Goal: Communication & Community: Answer question/provide support

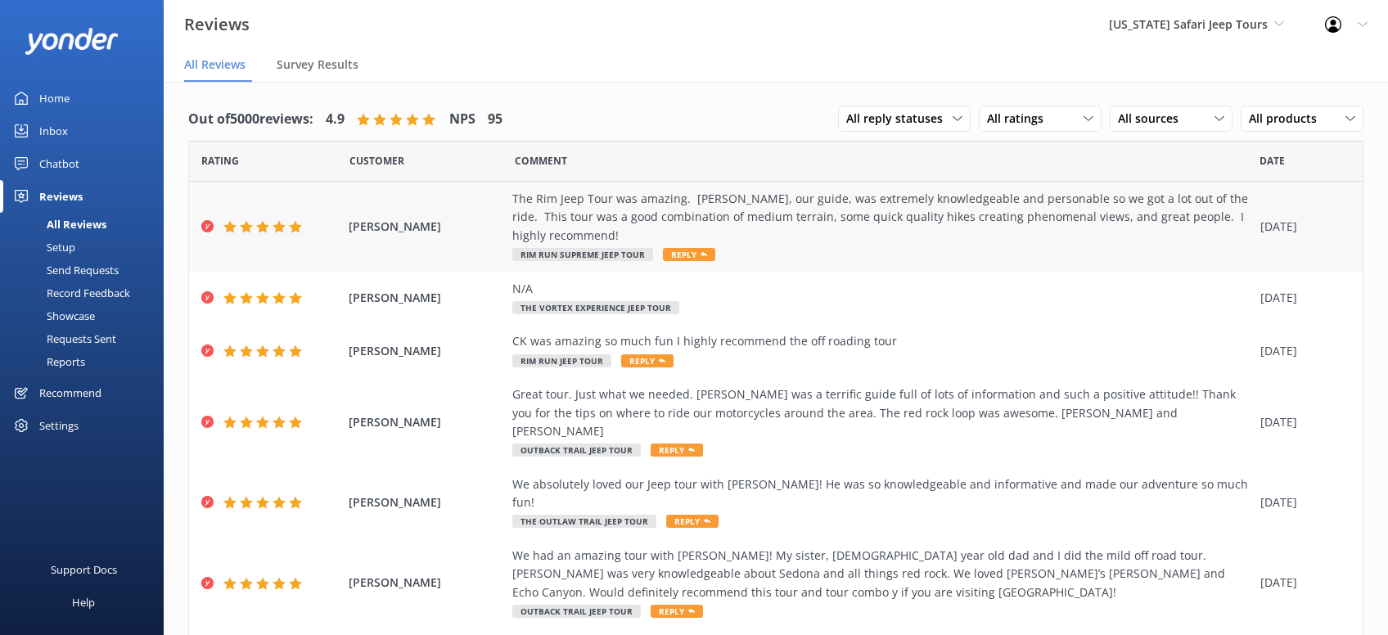
drag, startPoint x: 685, startPoint y: 232, endPoint x: 698, endPoint y: 230, distance: 13.2
click at [687, 248] on span "Reply" at bounding box center [689, 254] width 52 height 13
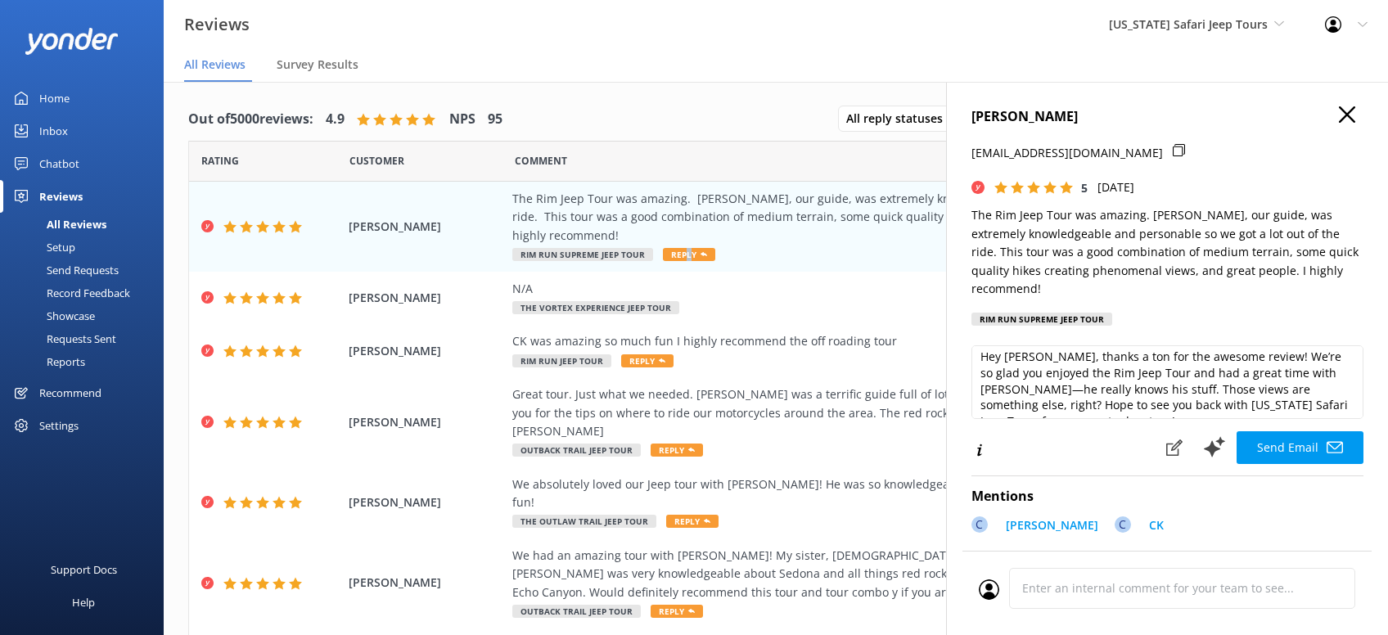
scroll to position [7, 0]
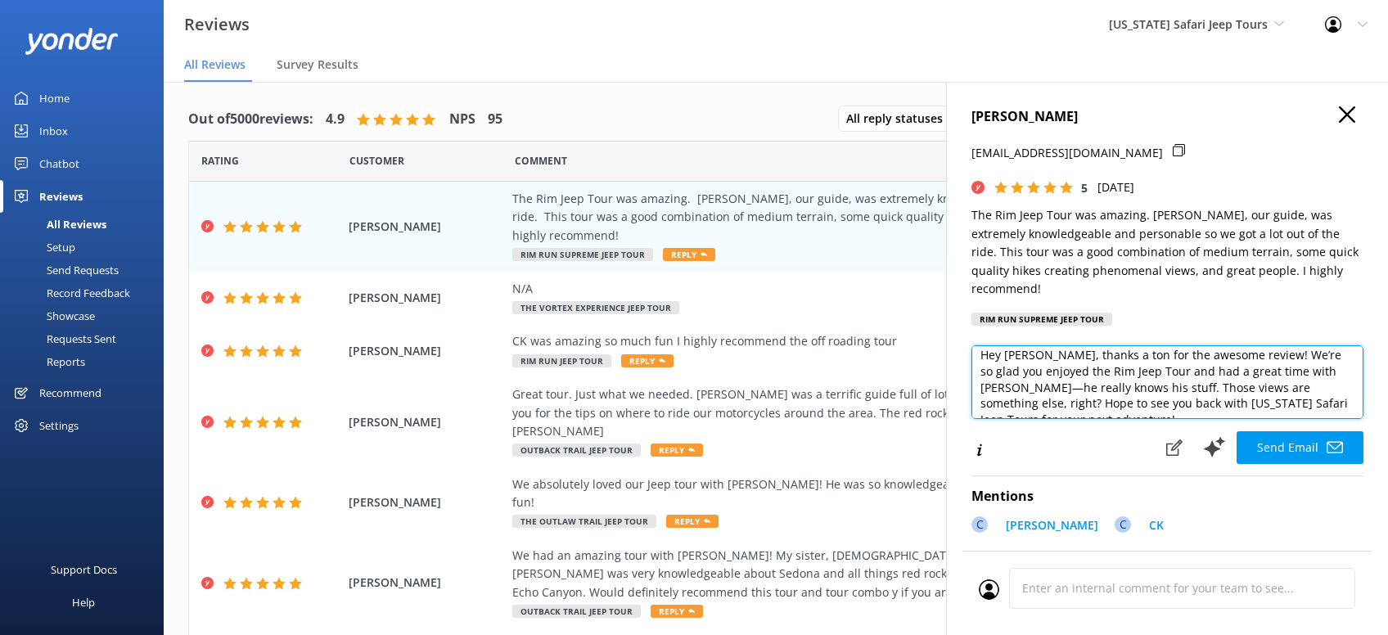
click at [1331, 383] on textarea "Hey [PERSON_NAME], thanks a ton for the awesome review! We’re so glad you enjoy…" at bounding box center [1167, 382] width 392 height 74
type textarea "Hey [PERSON_NAME], thanks a ton for the awesome review! We’re so glad you enjoy…"
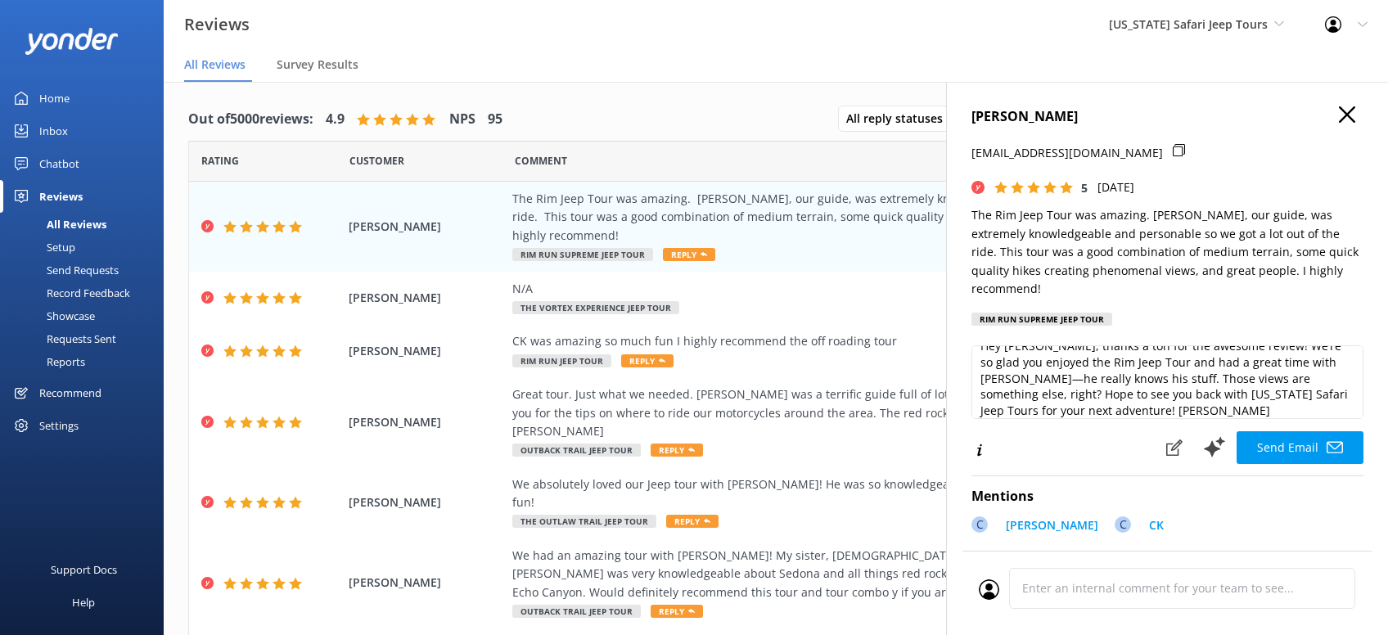
drag, startPoint x: 1290, startPoint y: 426, endPoint x: 1298, endPoint y: 425, distance: 8.2
click at [1292, 431] on button "Send Email" at bounding box center [1300, 447] width 127 height 33
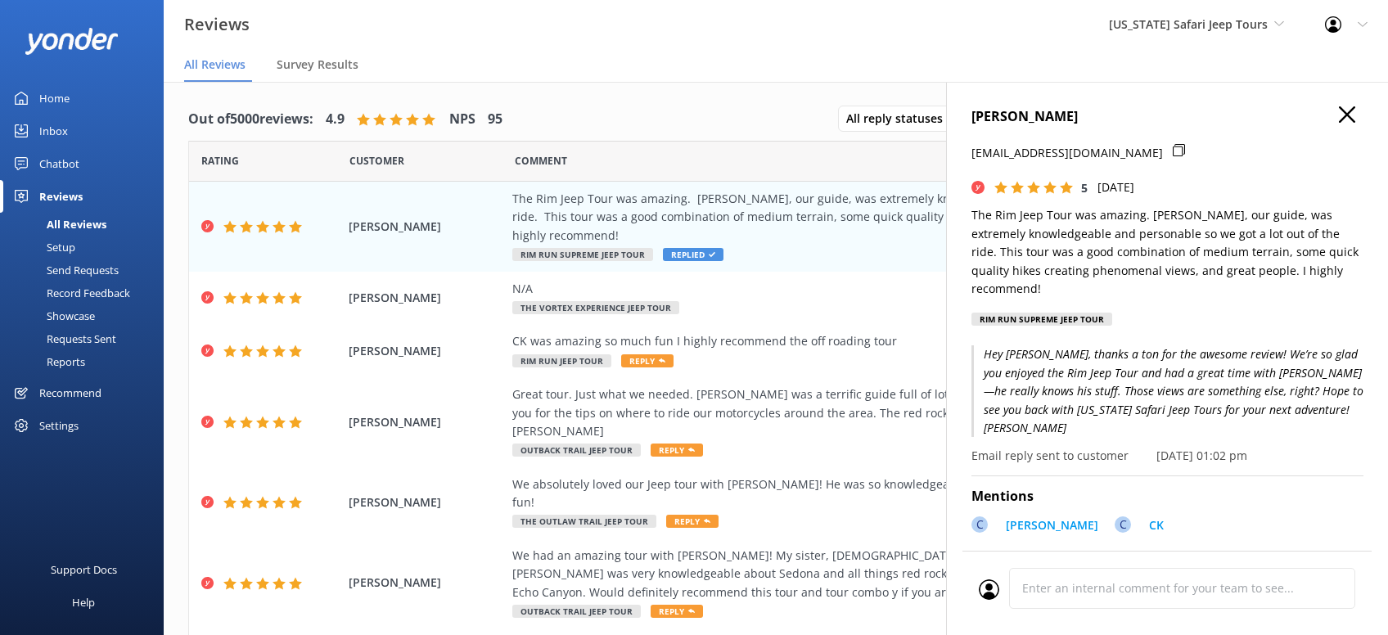
drag, startPoint x: 1354, startPoint y: 115, endPoint x: 1359, endPoint y: 101, distance: 14.5
click at [1356, 115] on div "[PERSON_NAME] [PERSON_NAME][EMAIL_ADDRESS][DOMAIN_NAME] 5 [DATE] The Rim Jeep T…" at bounding box center [1167, 399] width 442 height 635
click at [1341, 114] on icon "button" at bounding box center [1347, 114] width 16 height 16
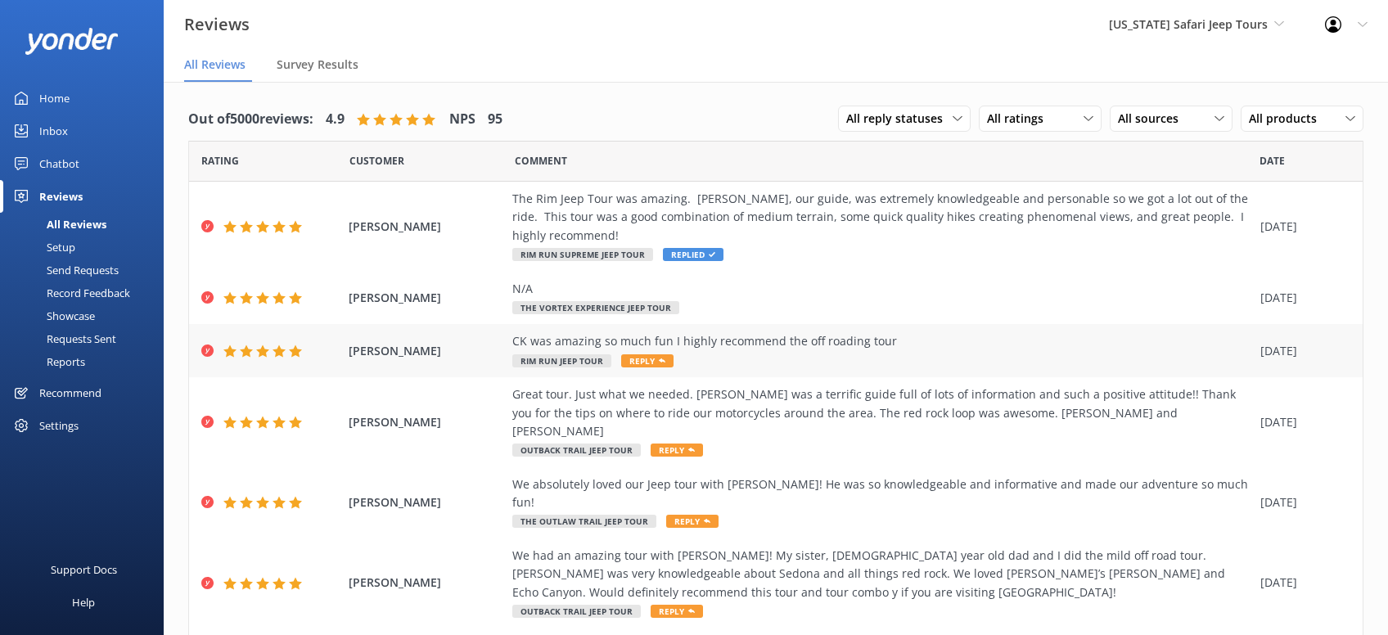
click at [654, 354] on span "Reply" at bounding box center [647, 360] width 52 height 13
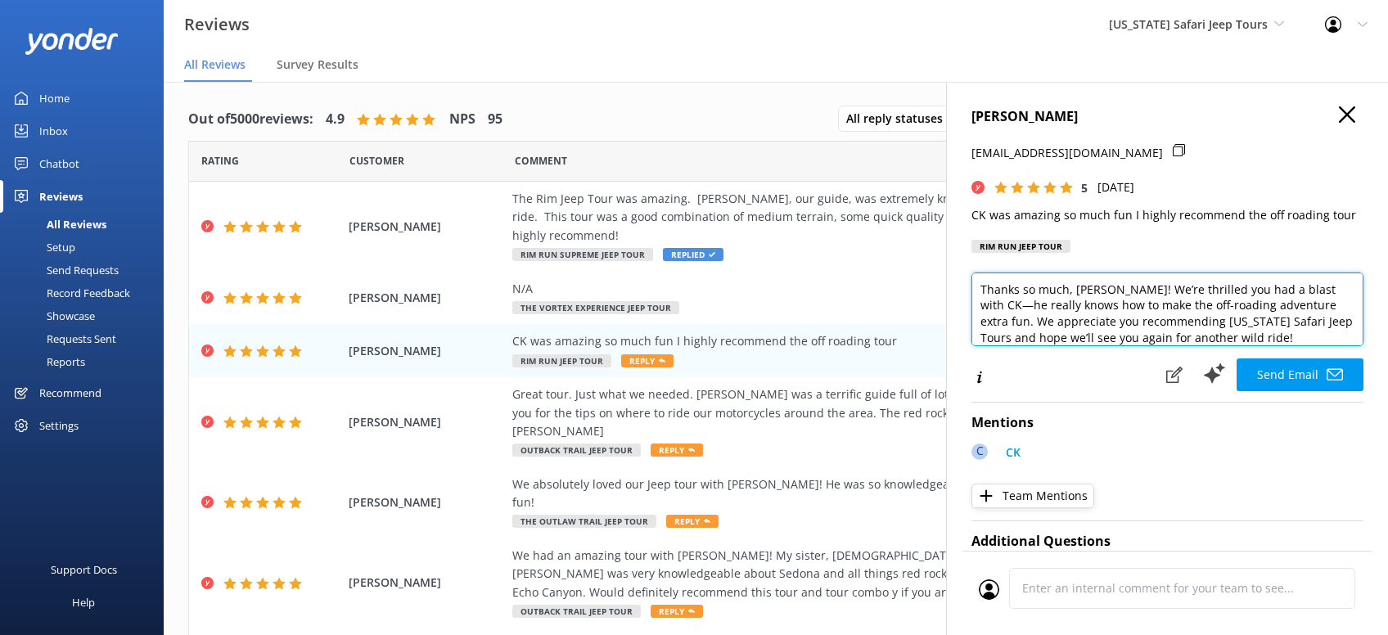
click at [1213, 340] on textarea "Thanks so much, [PERSON_NAME]! We’re thrilled you had a blast with CK—he really…" at bounding box center [1167, 310] width 392 height 74
type textarea "Thanks so much, [PERSON_NAME]! We’re thrilled you had a blast with CK—he really…"
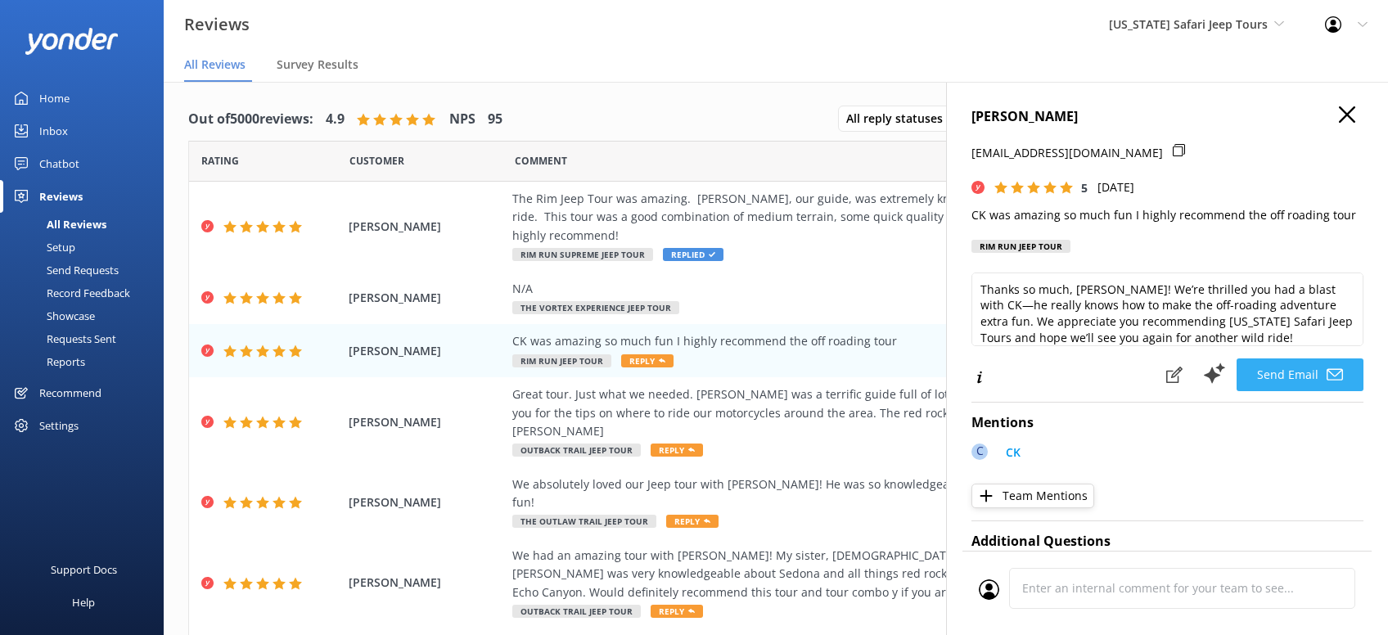
click at [1268, 369] on button "Send Email" at bounding box center [1300, 374] width 127 height 33
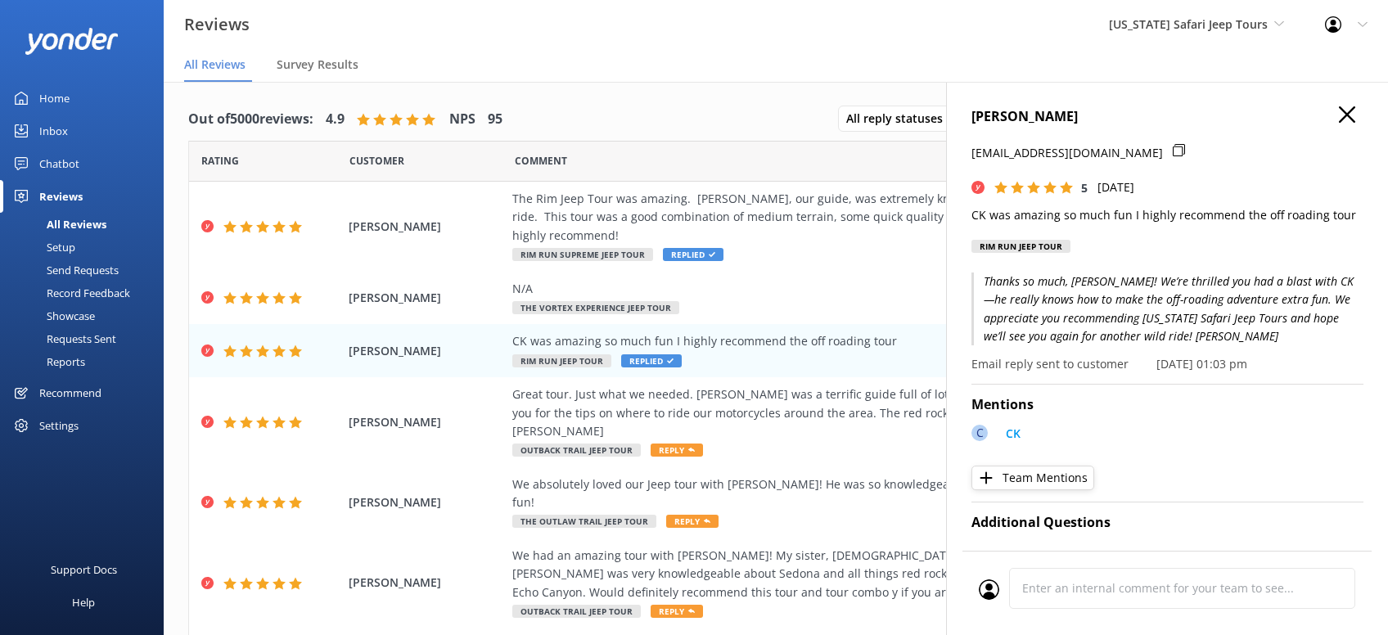
click at [1348, 121] on icon "button" at bounding box center [1347, 114] width 16 height 16
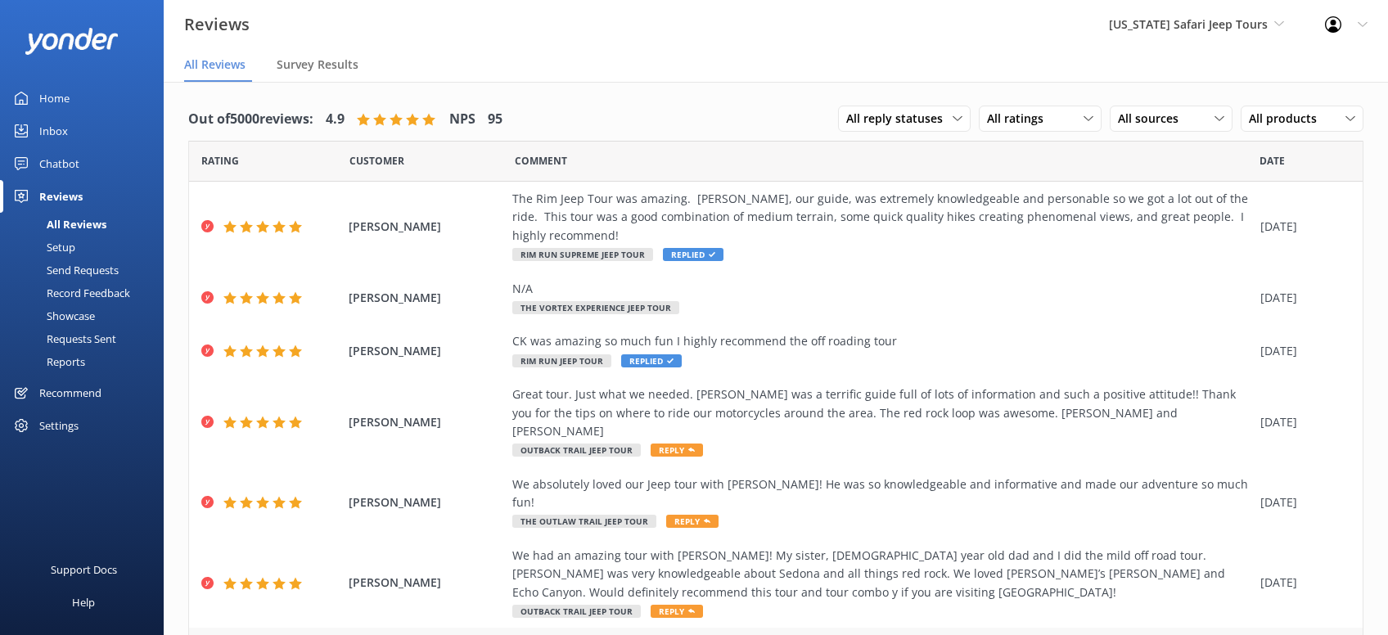
scroll to position [208, 0]
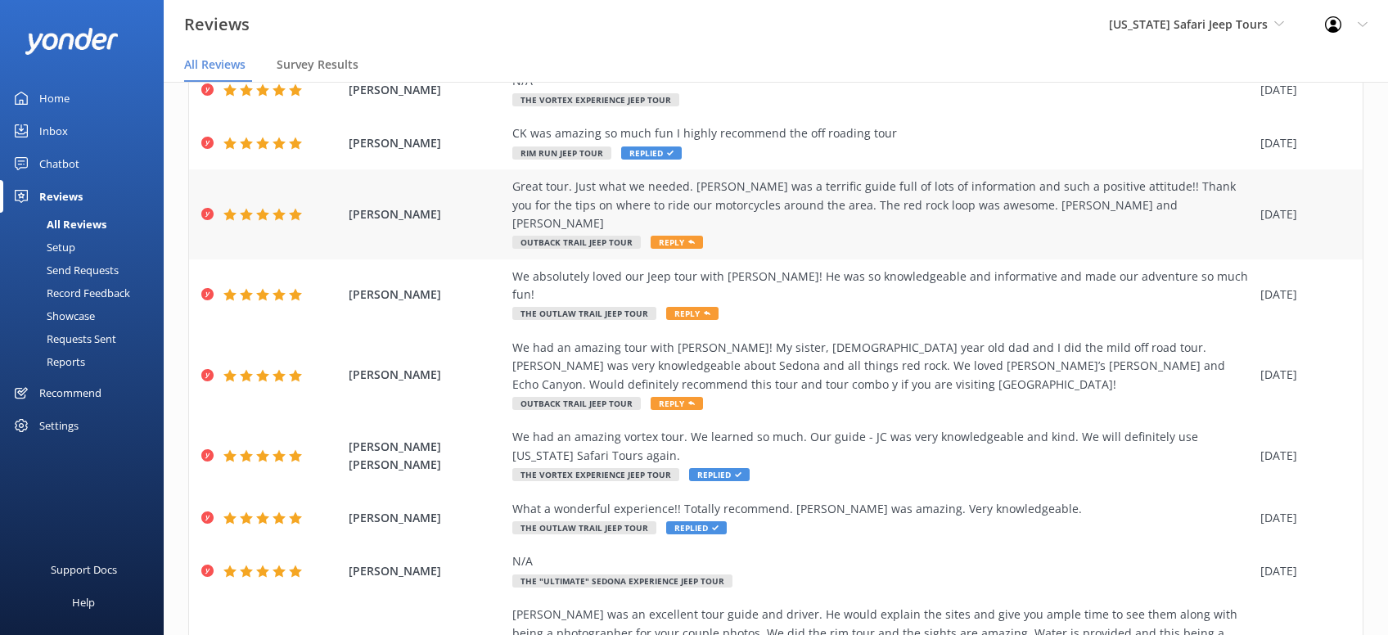
click at [678, 236] on span "Reply" at bounding box center [677, 242] width 52 height 13
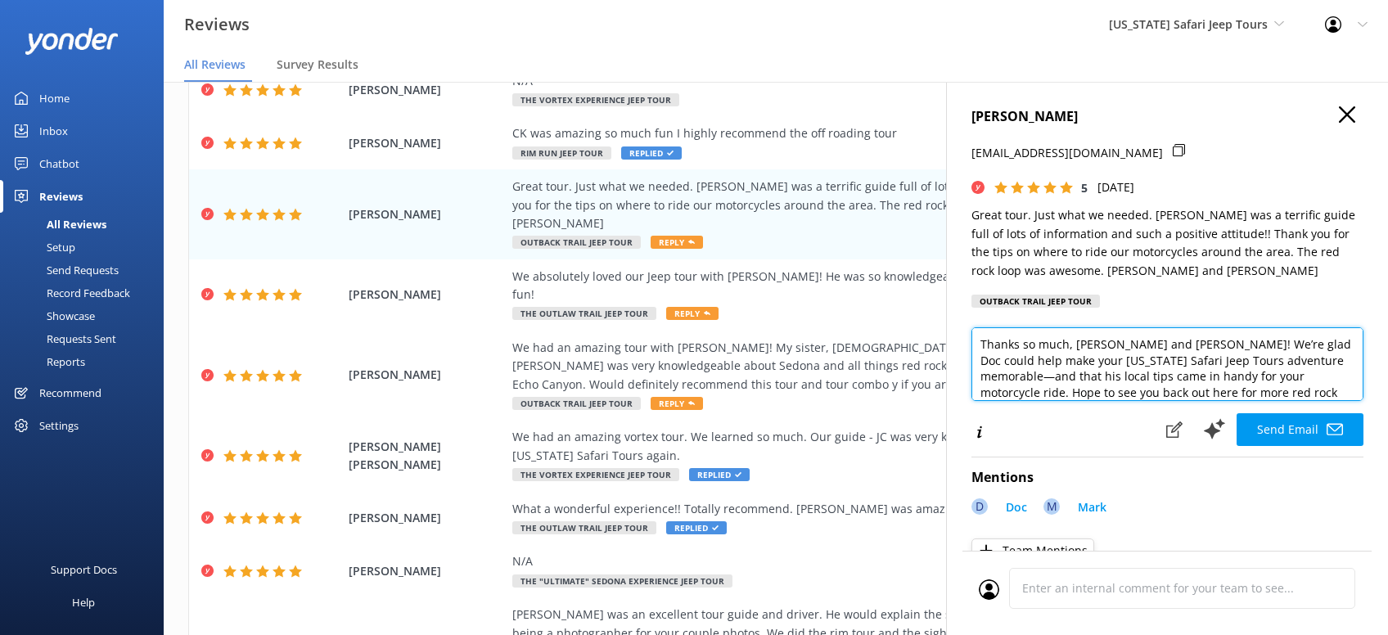
click at [1228, 387] on textarea "Thanks so much, [PERSON_NAME] and [PERSON_NAME]! We’re glad Doc could help make…" at bounding box center [1167, 364] width 392 height 74
type textarea "Thanks so much, [PERSON_NAME] and [PERSON_NAME]! We’re glad Doc could help make…"
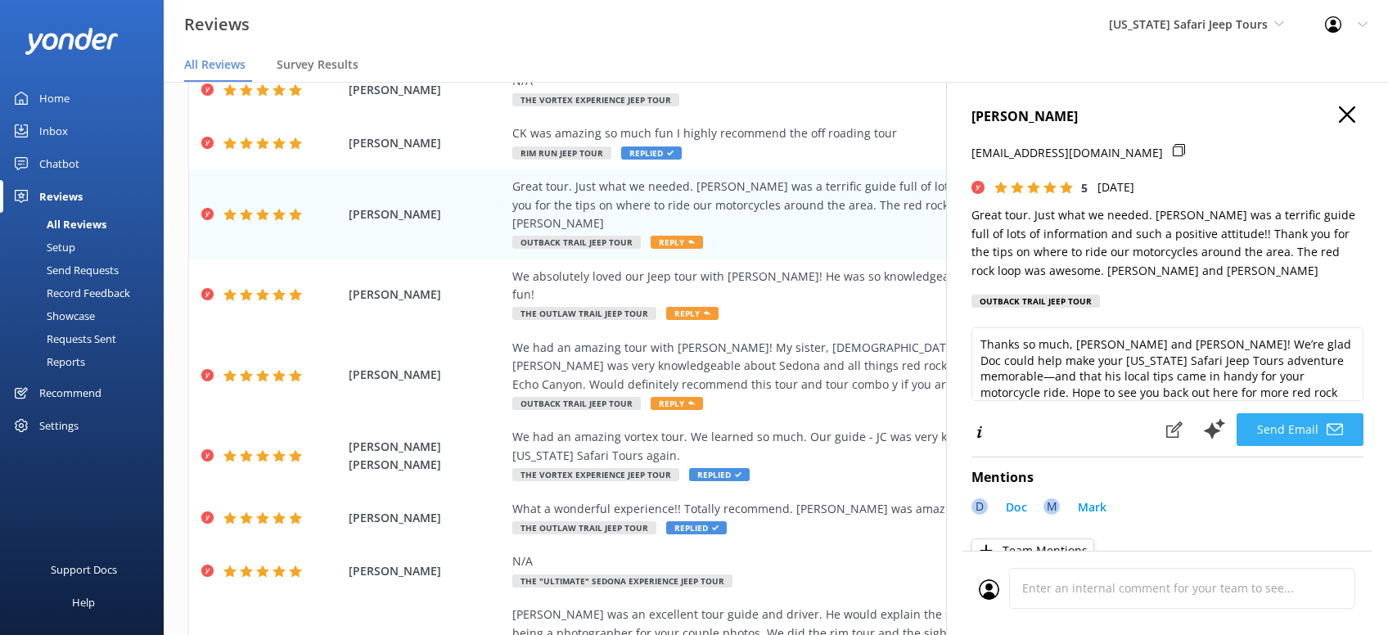
click at [1280, 425] on button "Send Email" at bounding box center [1300, 429] width 127 height 33
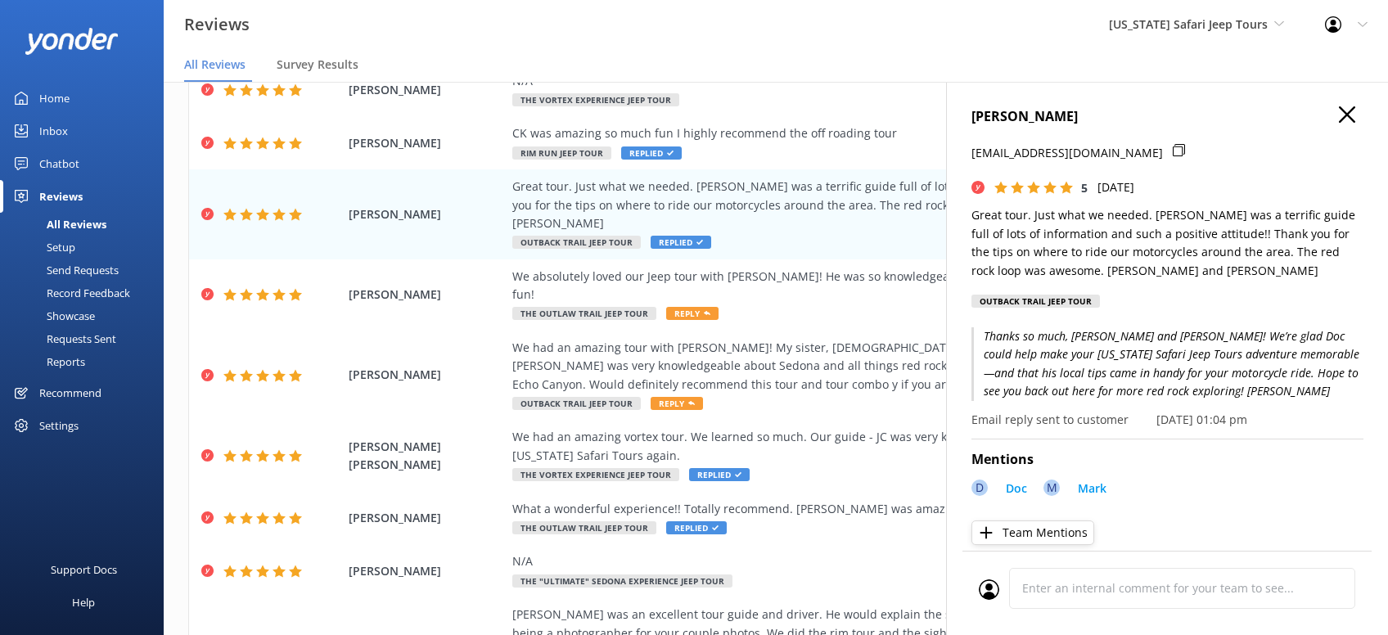
click at [1350, 115] on icon "button" at bounding box center [1347, 114] width 16 height 16
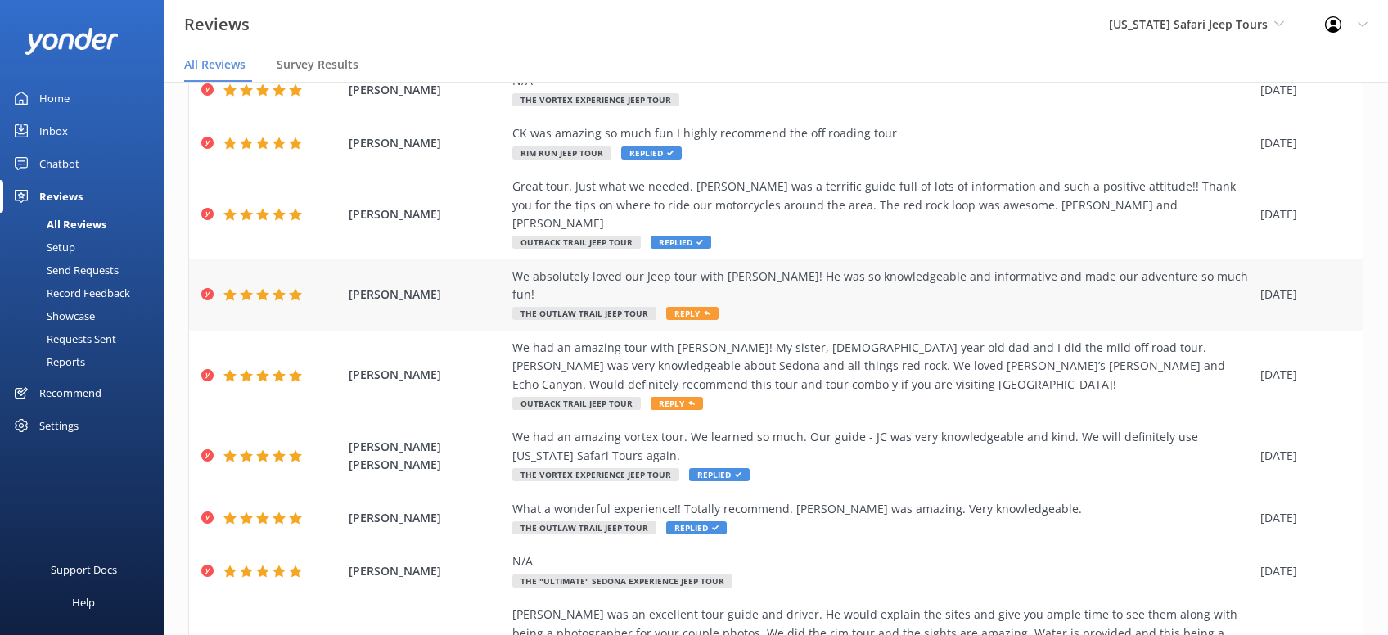
click at [696, 307] on span "Reply" at bounding box center [692, 313] width 52 height 13
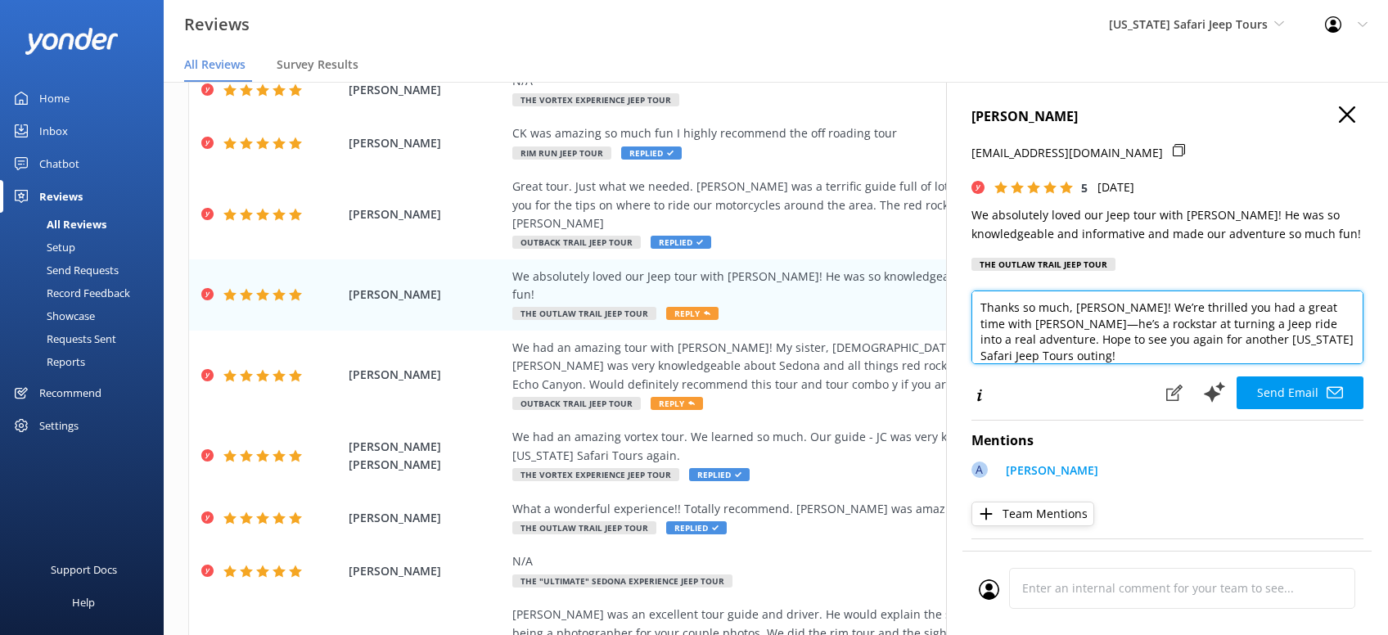
click at [1332, 364] on textarea "Thanks so much, [PERSON_NAME]! We’re thrilled you had a great time with [PERSON…" at bounding box center [1167, 328] width 392 height 74
type textarea "Thanks so much, [PERSON_NAME]! We’re thrilled you had a great time with [PERSON…"
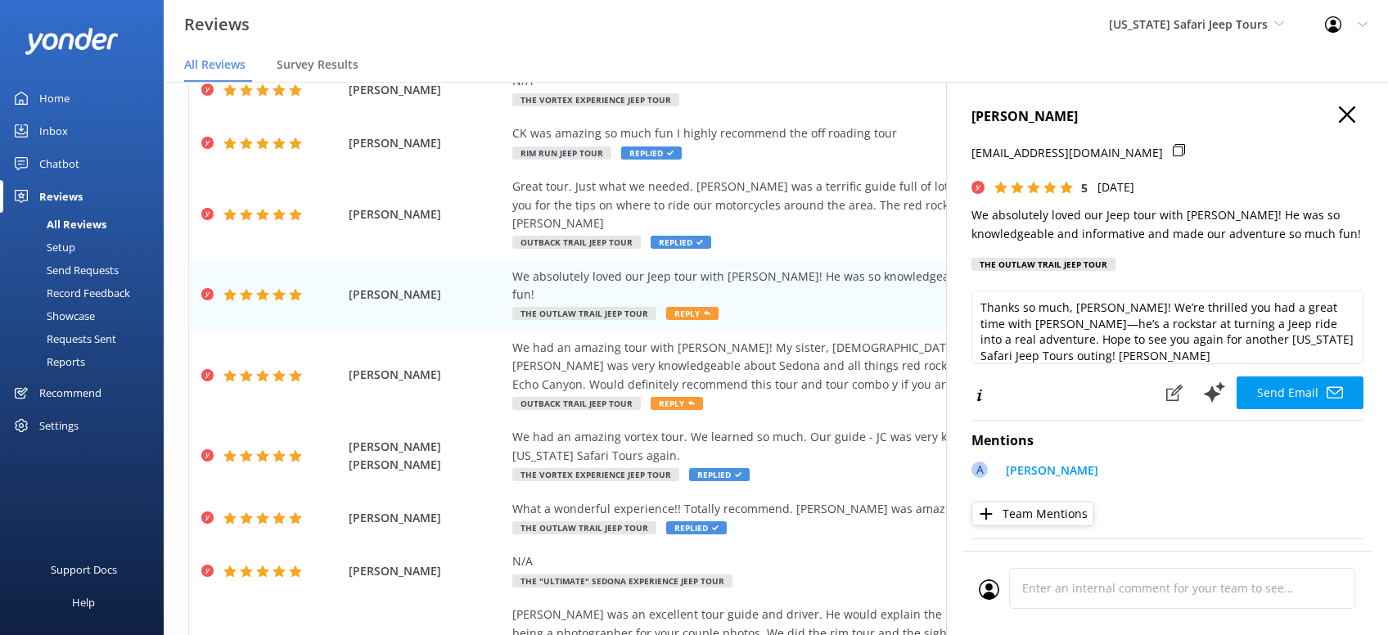
drag, startPoint x: 1295, startPoint y: 426, endPoint x: 1305, endPoint y: 417, distance: 13.9
click at [1296, 409] on button "Send Email" at bounding box center [1300, 392] width 127 height 33
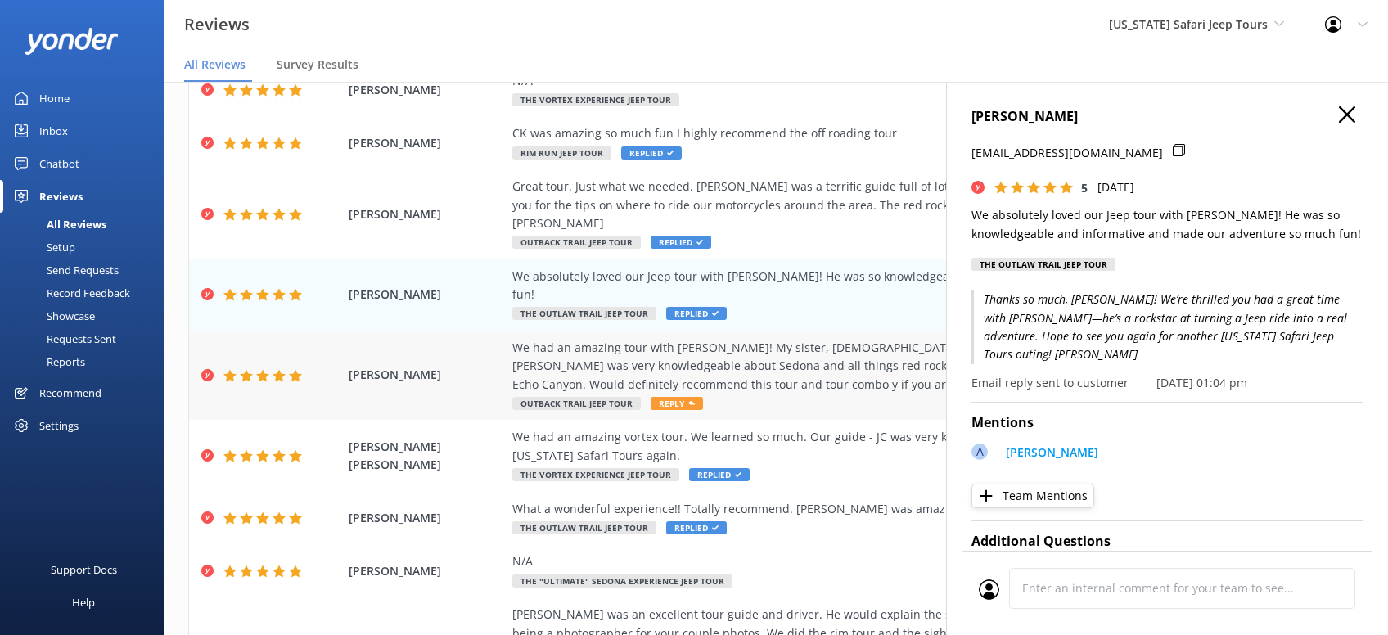
drag, startPoint x: 685, startPoint y: 346, endPoint x: 668, endPoint y: 344, distance: 17.4
click at [688, 400] on icon at bounding box center [691, 403] width 7 height 7
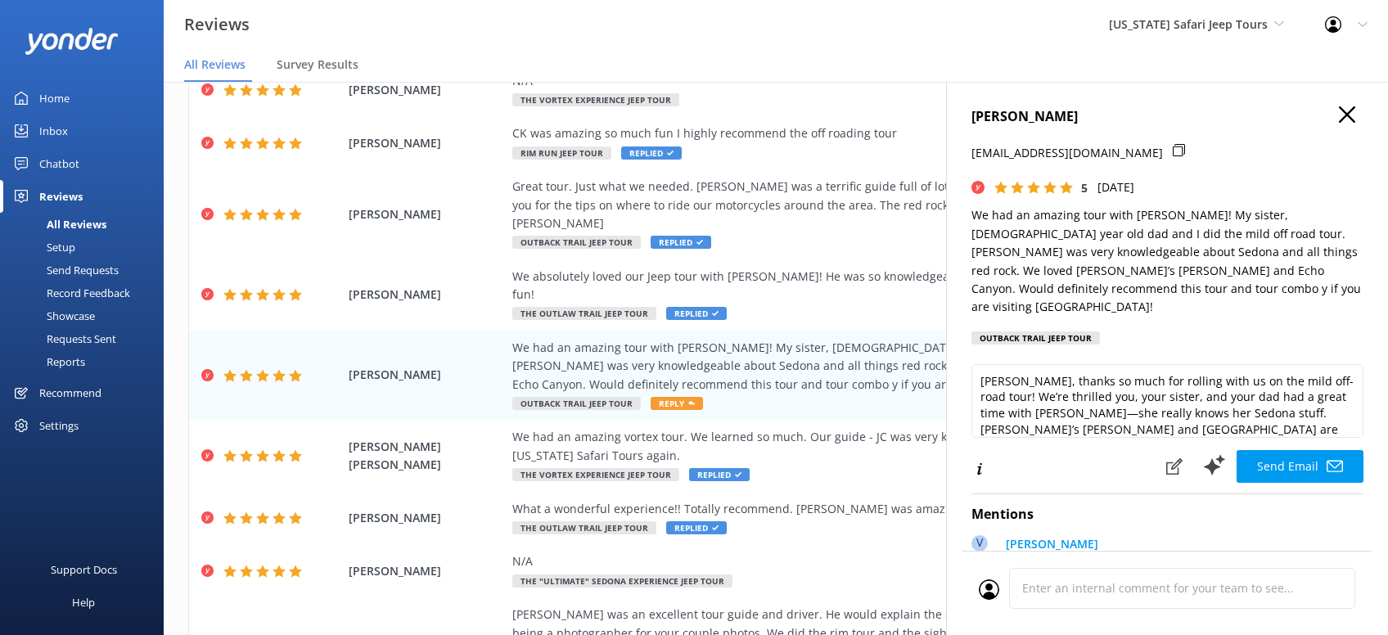
scroll to position [40, 0]
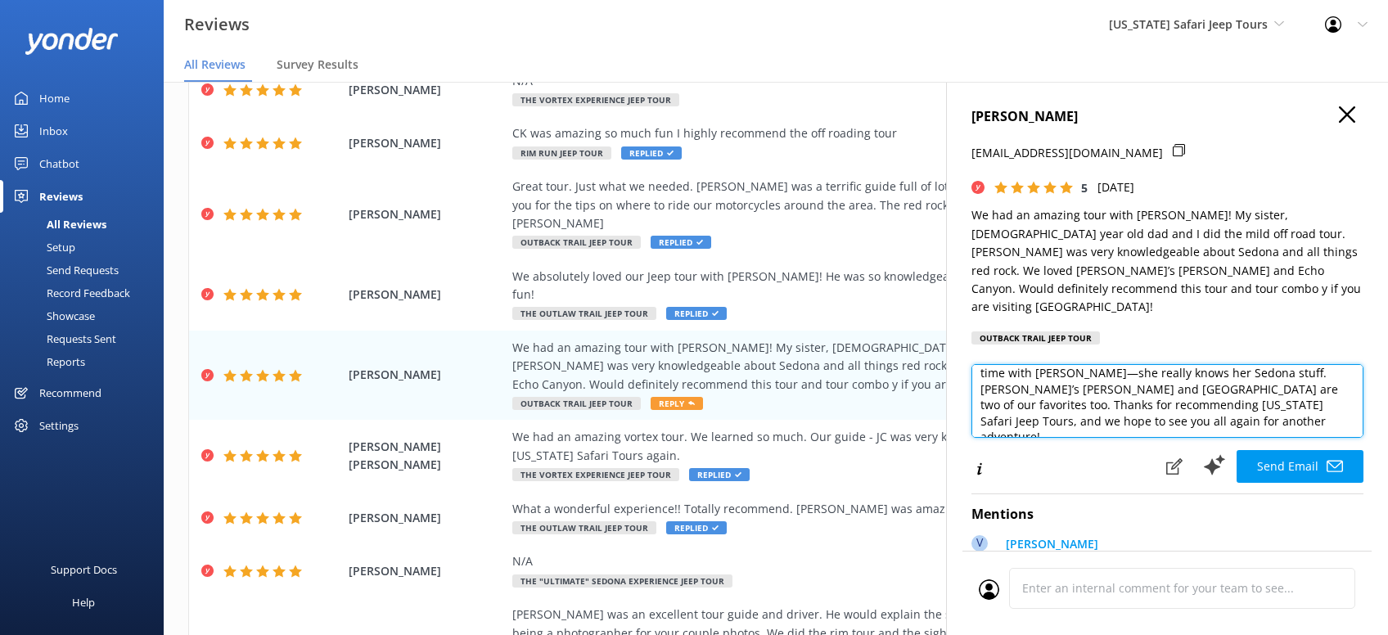
drag, startPoint x: 1154, startPoint y: 443, endPoint x: 1166, endPoint y: 442, distance: 12.3
click at [1156, 438] on textarea "[PERSON_NAME], thanks so much for rolling with us on the mild off-road tour! We…" at bounding box center [1167, 401] width 392 height 74
type textarea "[PERSON_NAME], thanks so much for rolling with us on the mild off-road tour! We…"
drag, startPoint x: 1291, startPoint y: 480, endPoint x: 1314, endPoint y: 488, distance: 24.1
click at [1296, 480] on button "Send Email" at bounding box center [1300, 466] width 127 height 33
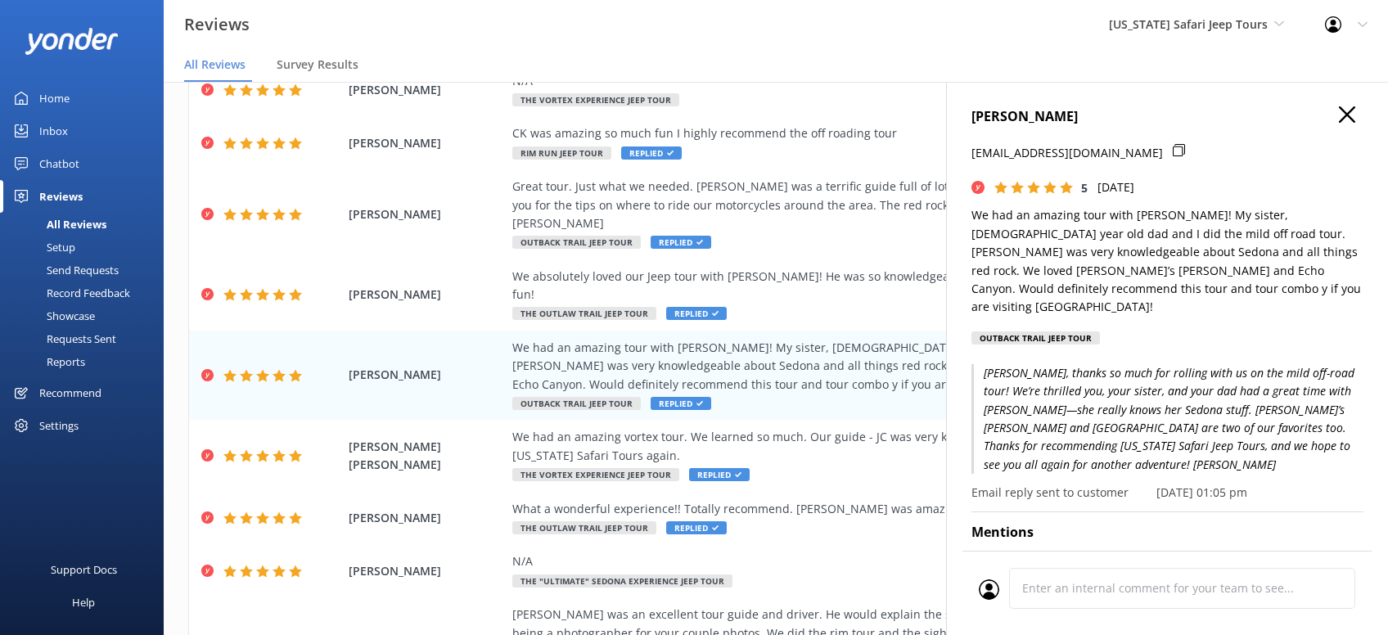
click at [1343, 114] on icon "button" at bounding box center [1347, 114] width 16 height 16
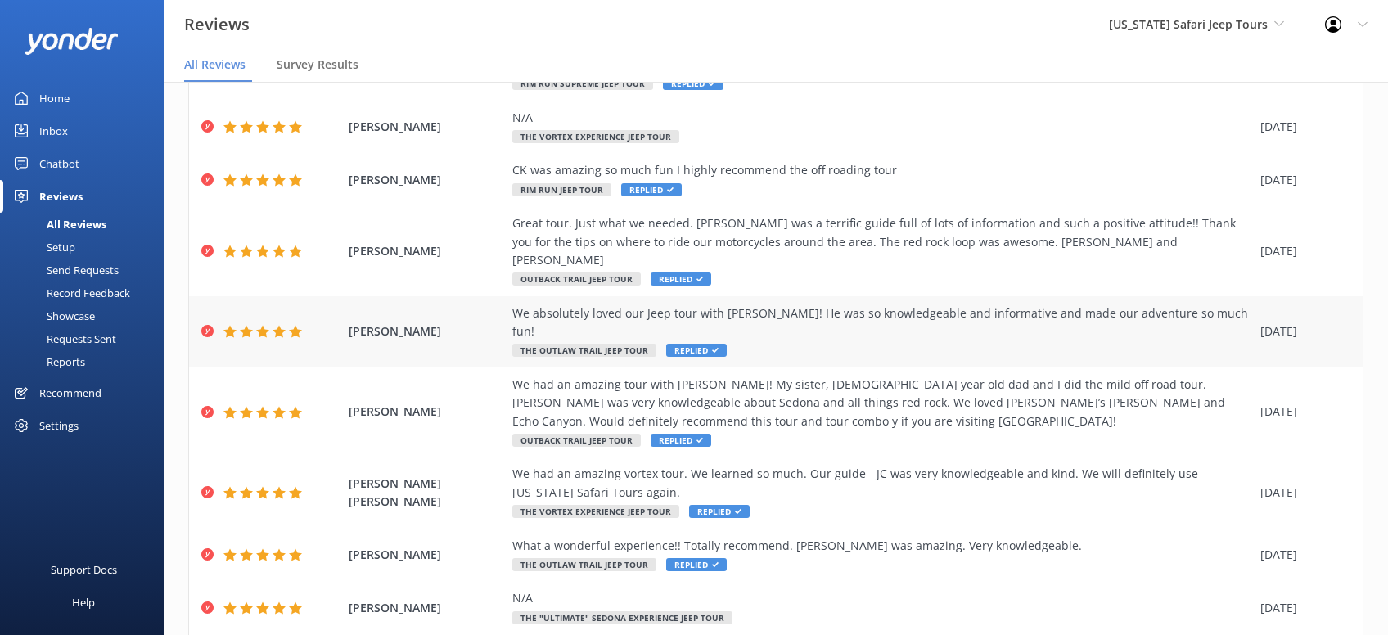
scroll to position [208, 0]
